Goal: Check status: Check status

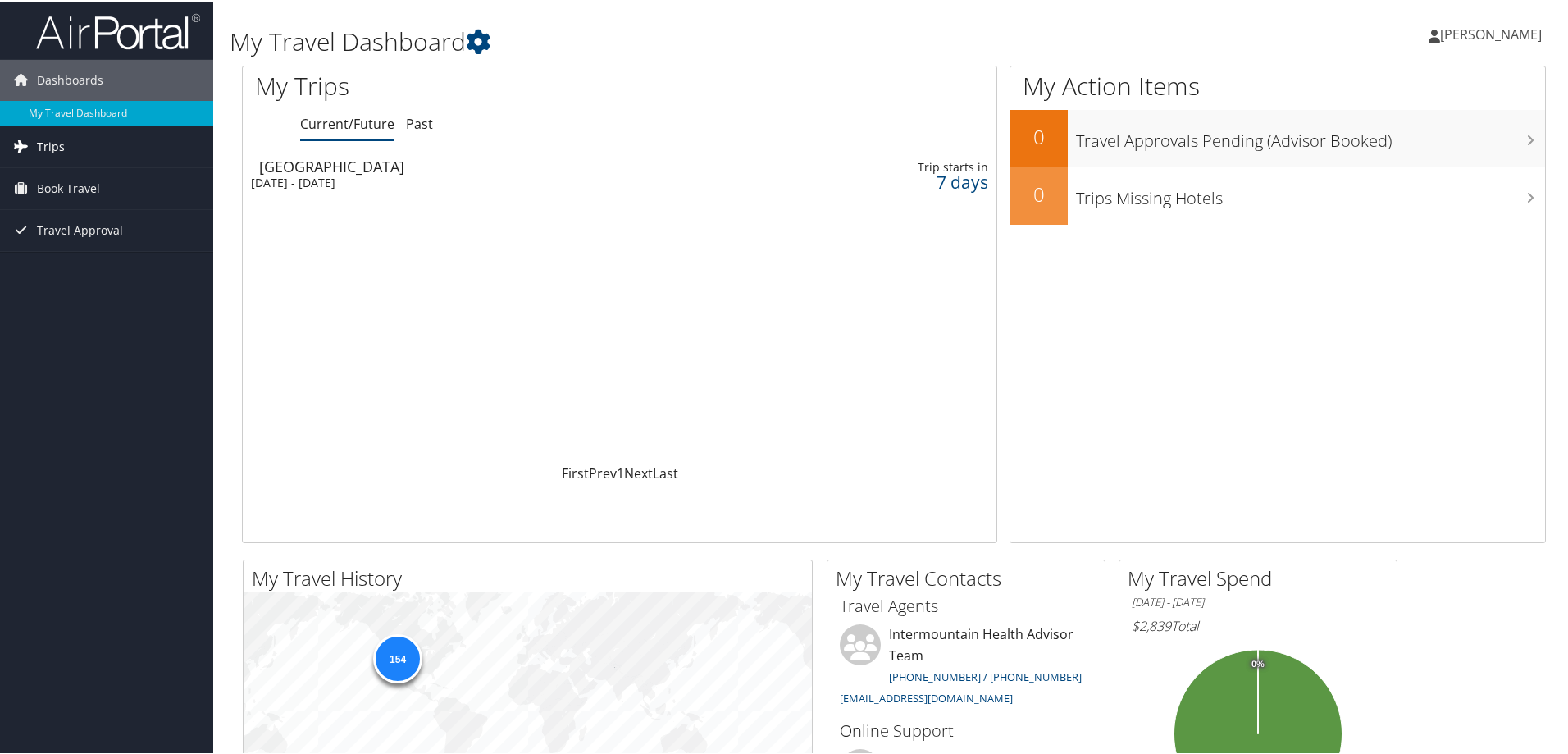
click at [57, 147] on span "Trips" at bounding box center [51, 145] width 28 height 41
click at [57, 178] on link "Current/Future Trips" at bounding box center [107, 178] width 213 height 24
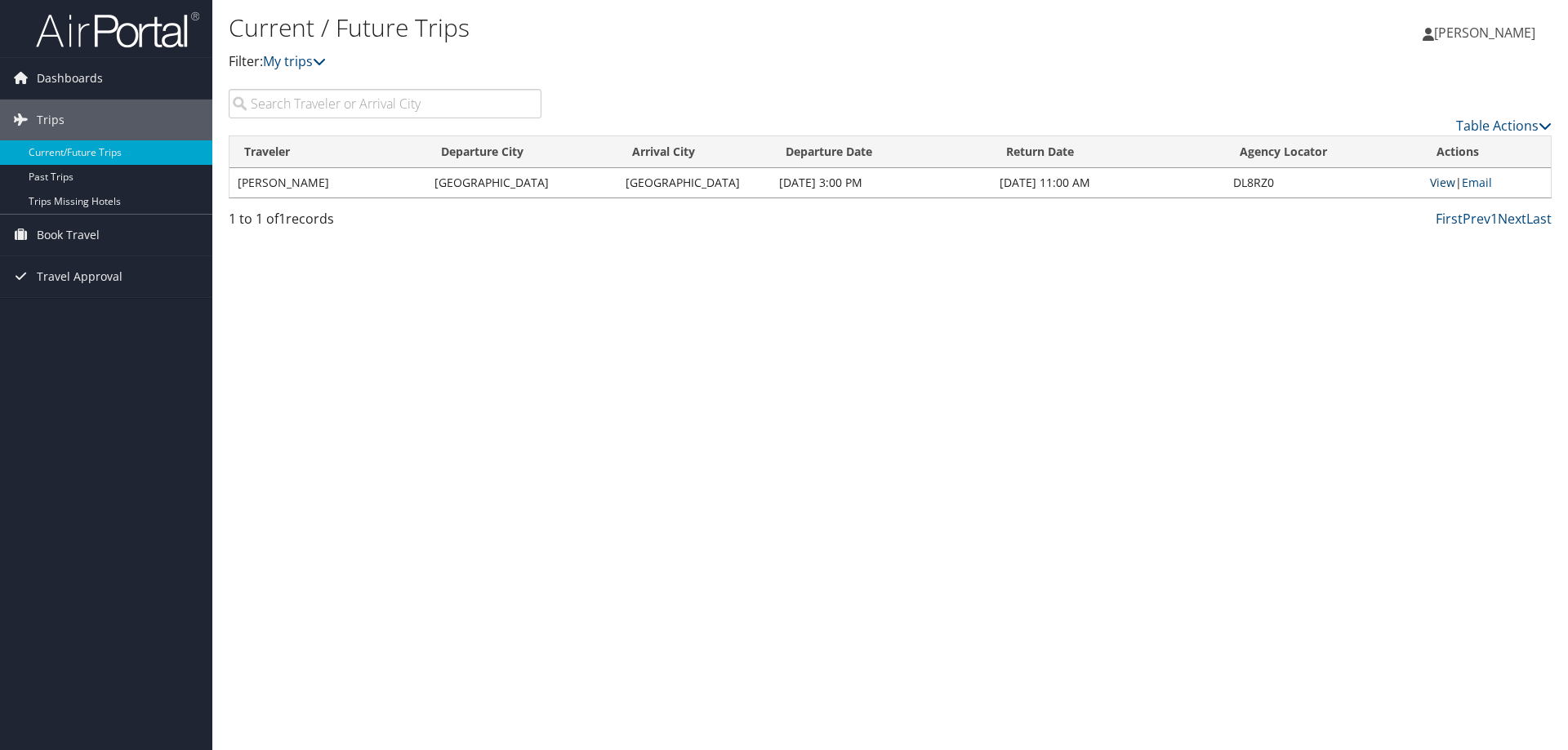
click at [1450, 182] on link "View" at bounding box center [1442, 183] width 25 height 16
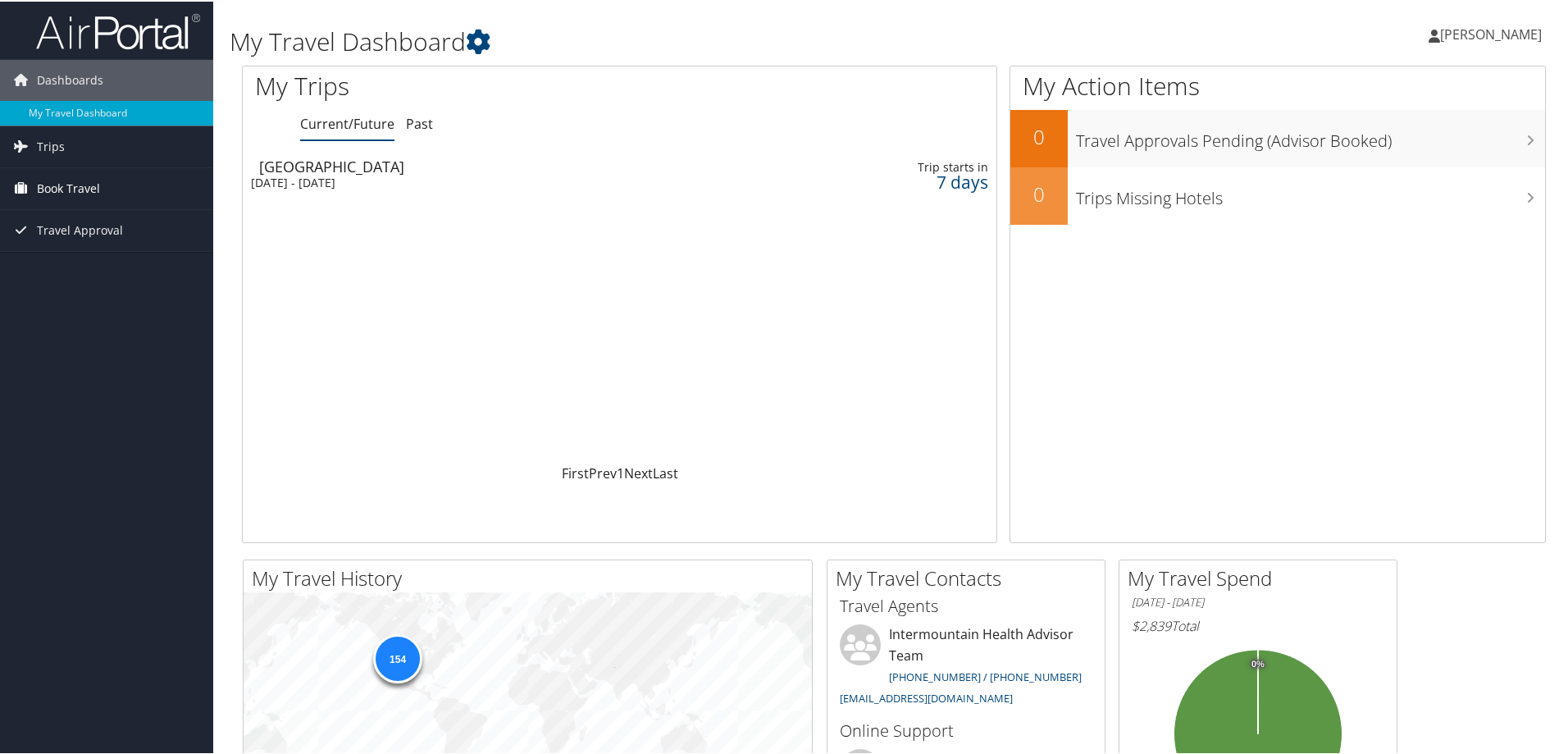
click at [72, 186] on span "Book Travel" at bounding box center [68, 186] width 63 height 41
click at [81, 269] on link "Book/Manage Online Trips" at bounding box center [107, 269] width 213 height 24
